Goal: Navigation & Orientation: Find specific page/section

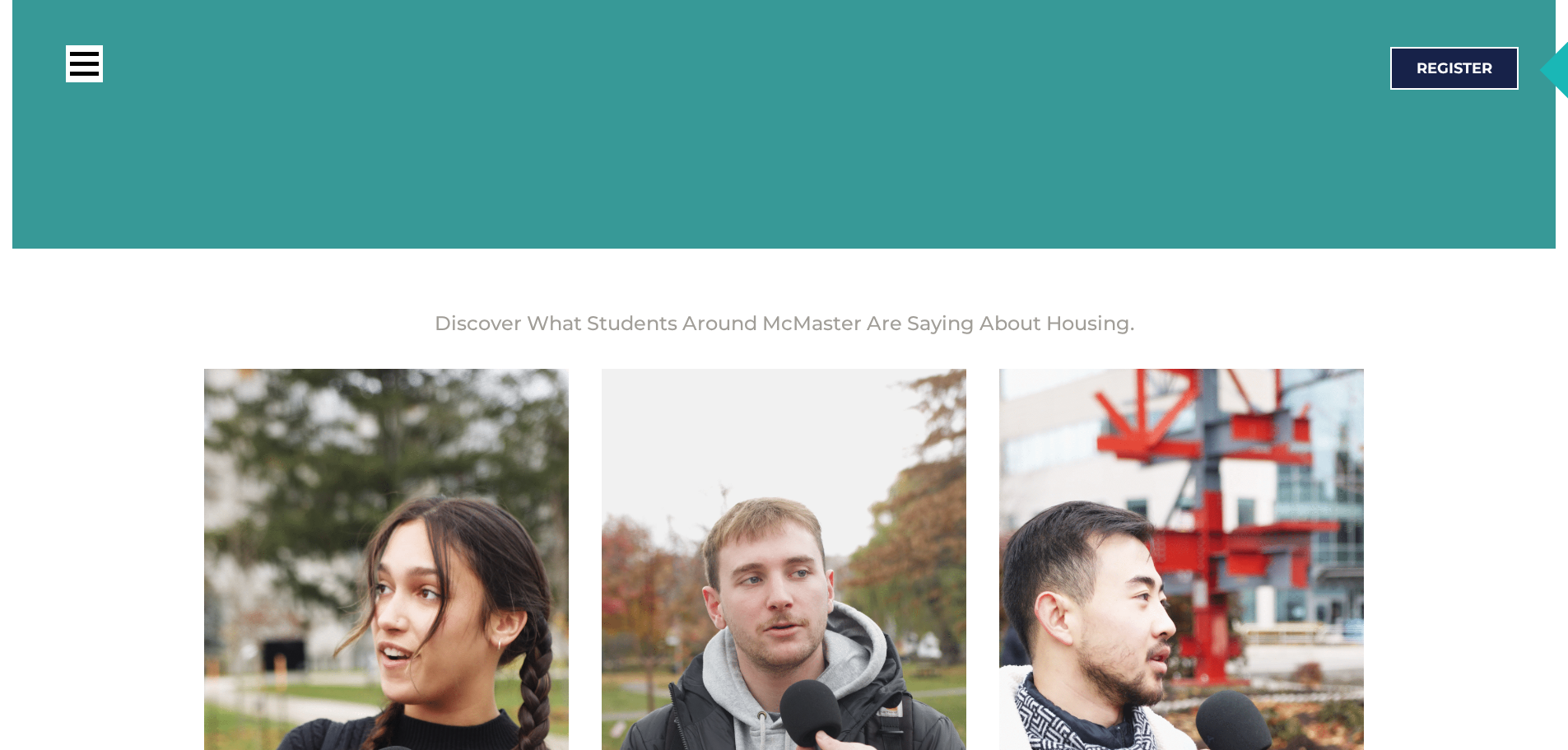
scroll to position [2290, 0]
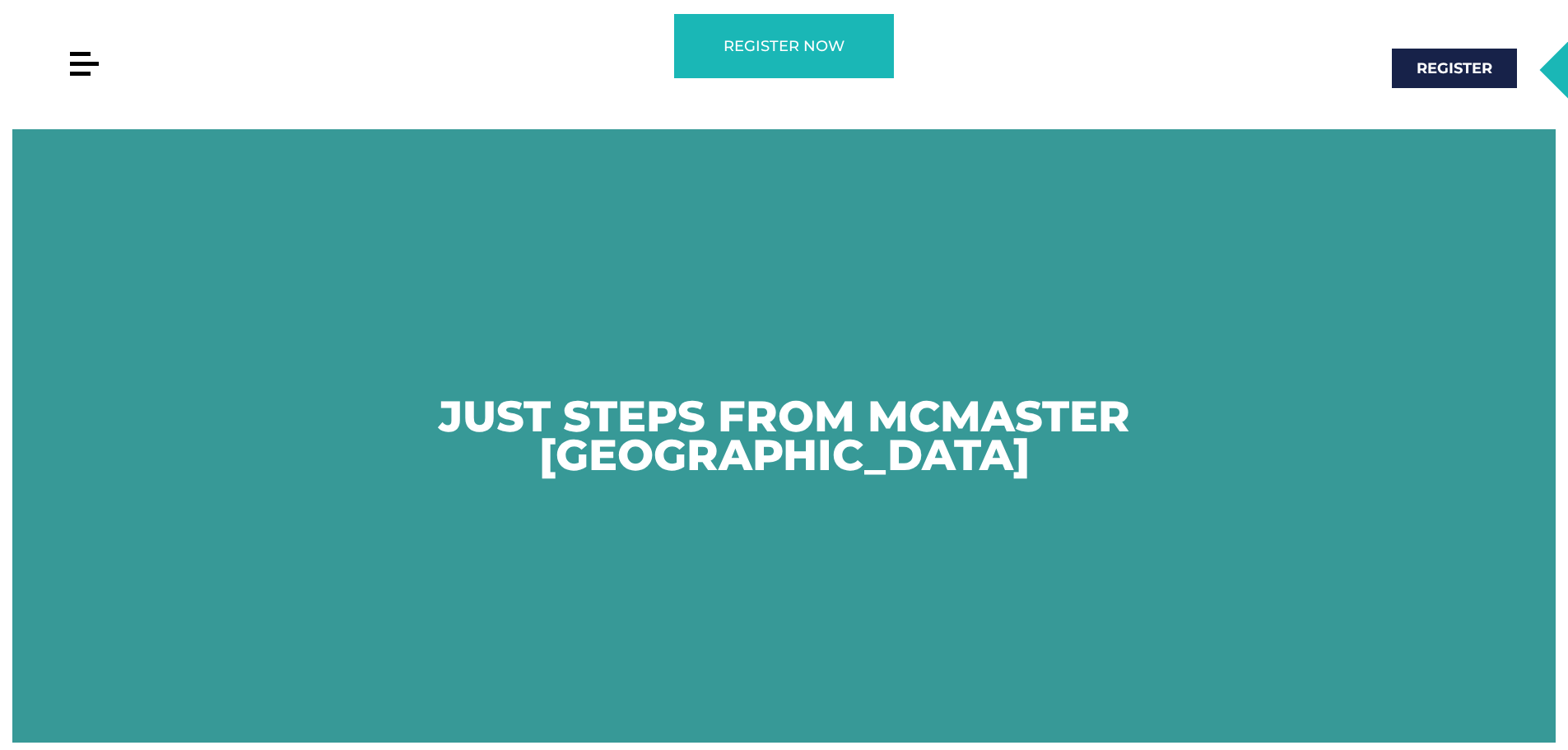
click at [99, 61] on div at bounding box center [84, 63] width 37 height 37
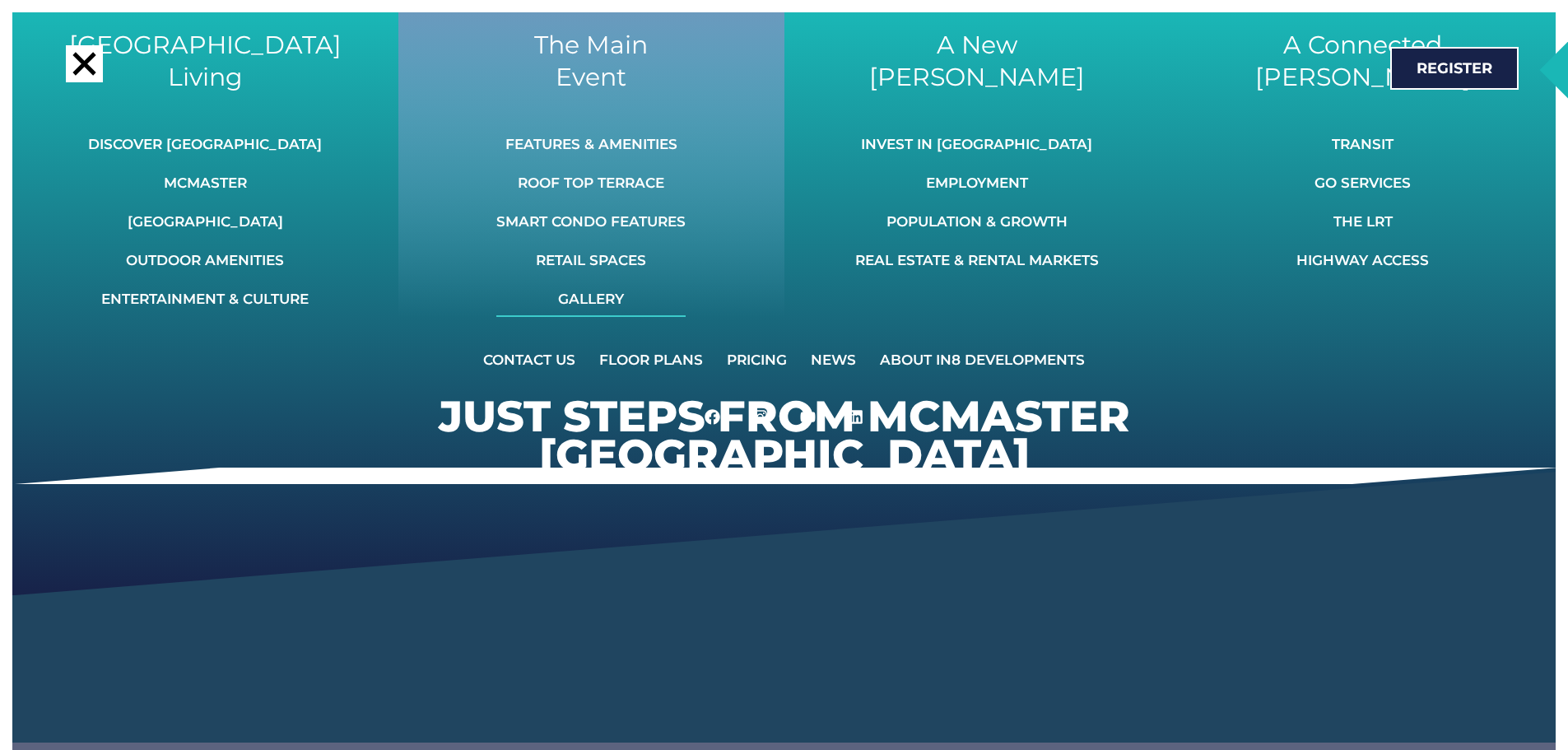
click at [599, 300] on link "Gallery" at bounding box center [590, 299] width 189 height 36
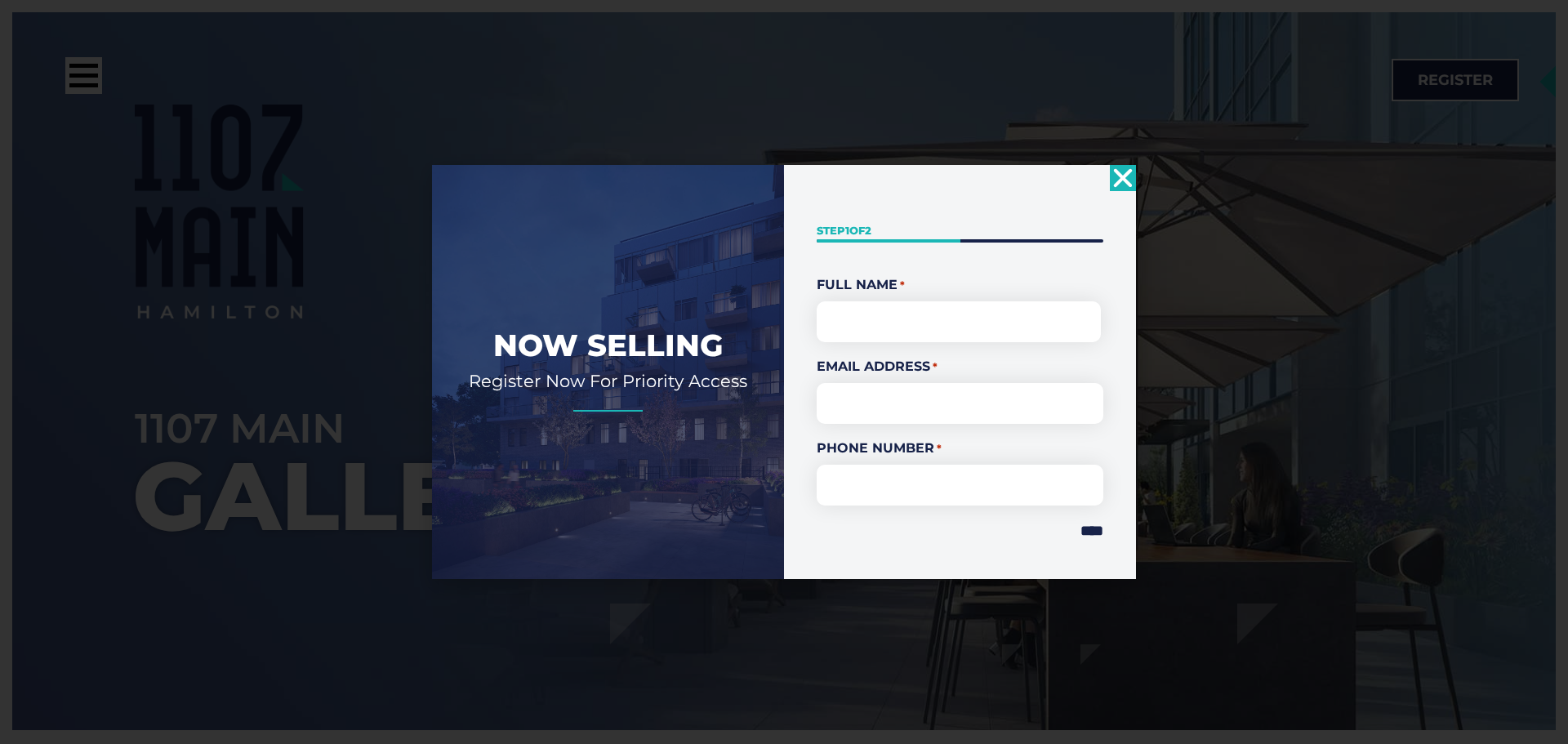
click at [1123, 175] on use "Close" at bounding box center [1123, 177] width 19 height 19
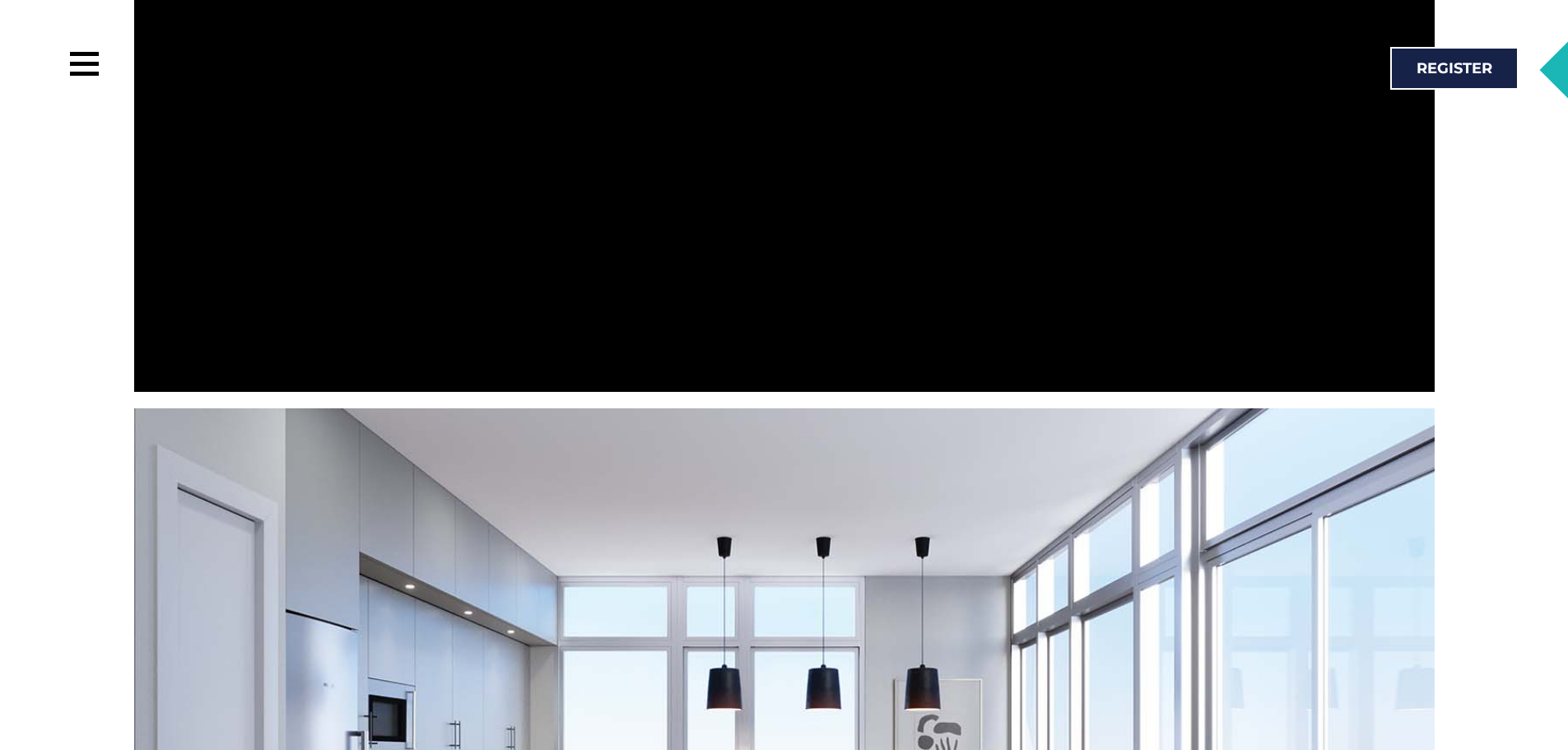
scroll to position [2630, 0]
